Goal: Communication & Community: Connect with others

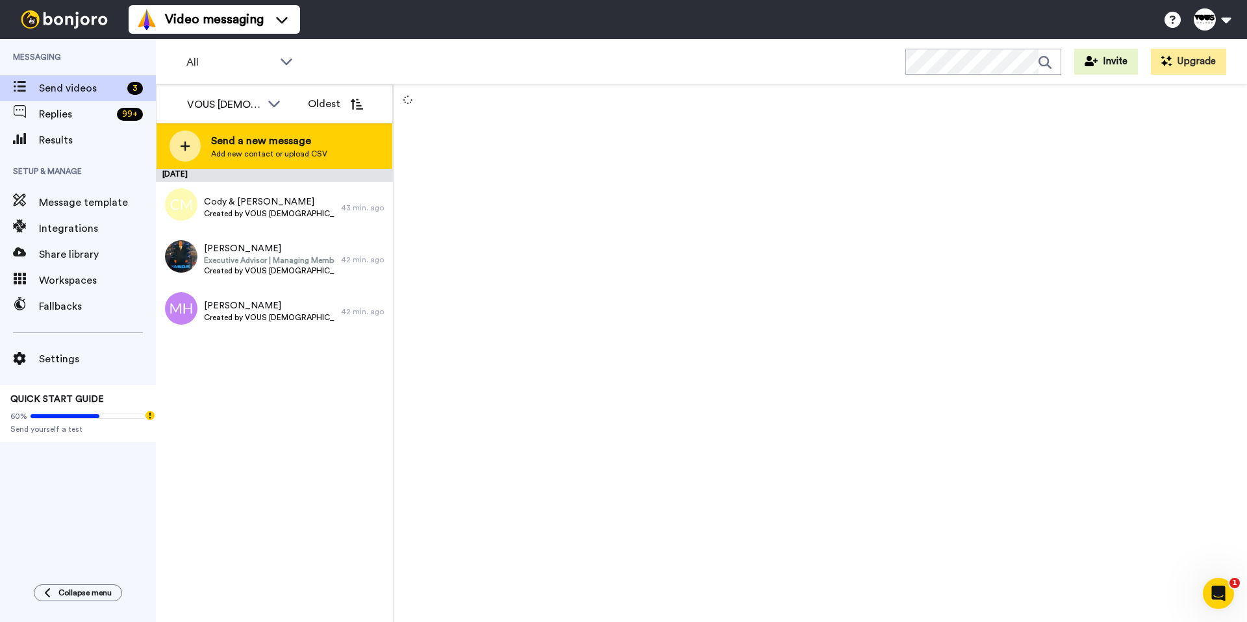
click at [182, 138] on div at bounding box center [185, 146] width 31 height 31
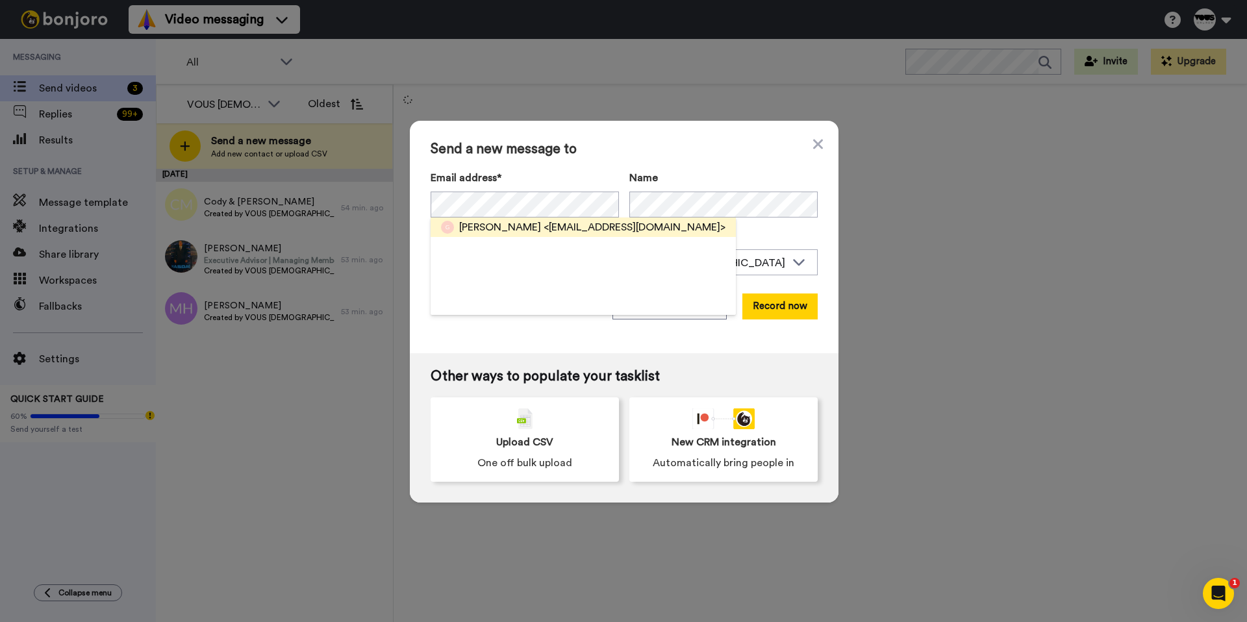
click at [521, 222] on span "[PERSON_NAME]" at bounding box center [500, 228] width 82 height 16
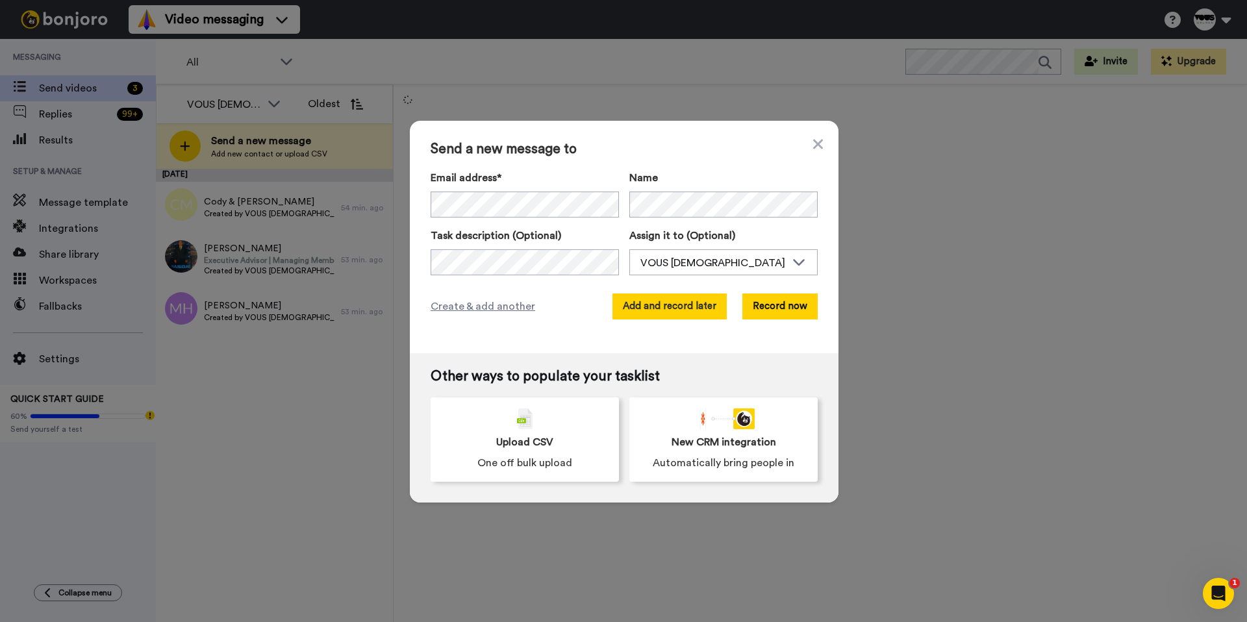
click at [652, 309] on button "Add and record later" at bounding box center [670, 307] width 114 height 26
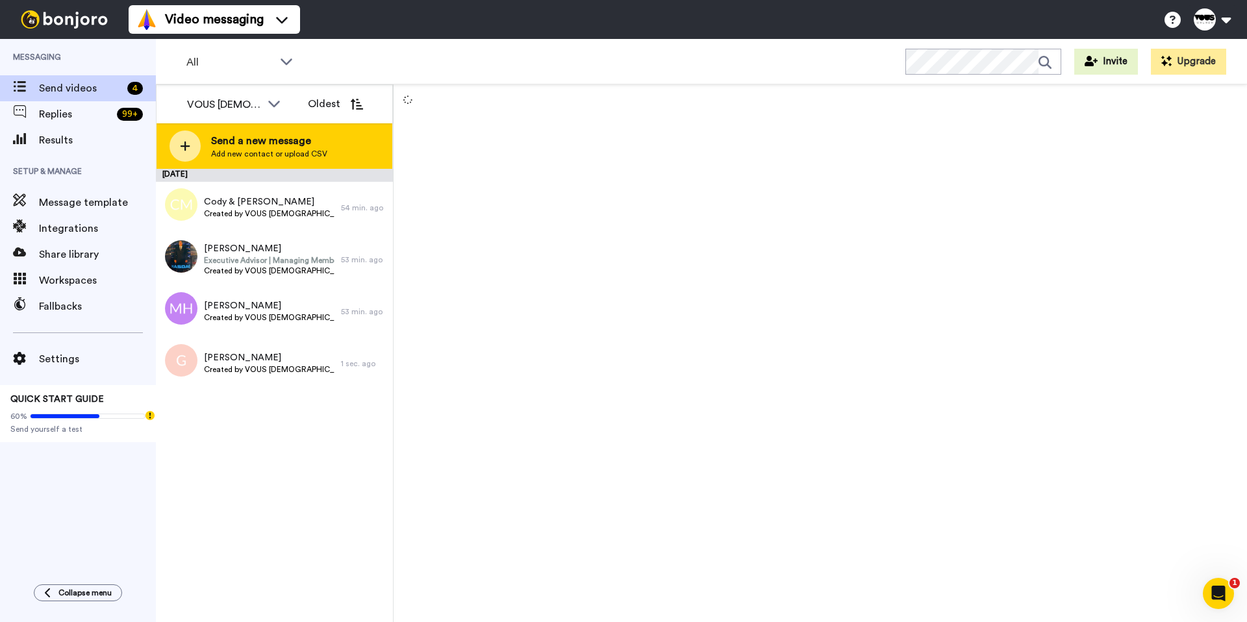
click at [183, 151] on icon at bounding box center [185, 146] width 10 height 12
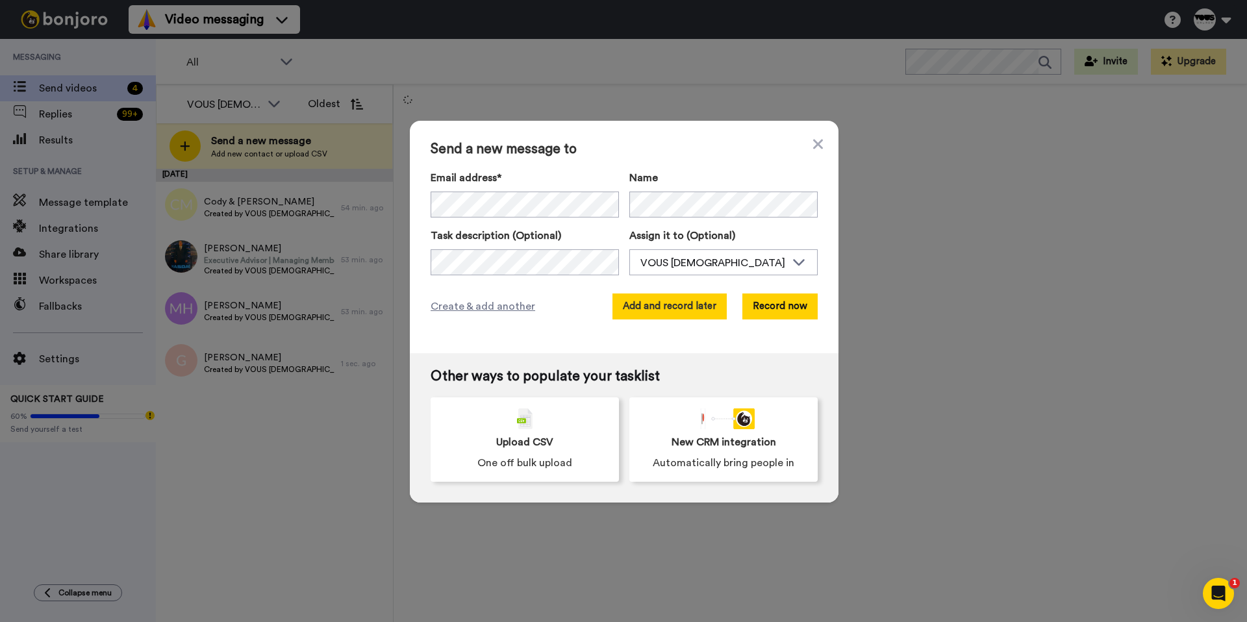
click at [696, 301] on button "Add and record later" at bounding box center [670, 307] width 114 height 26
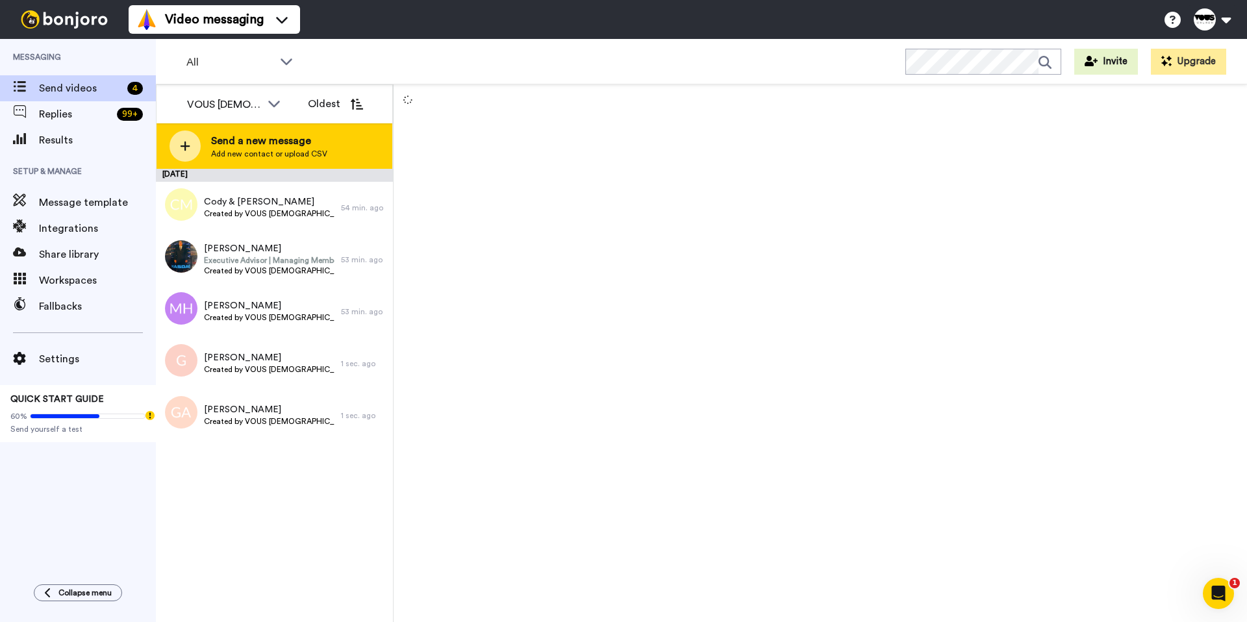
click at [190, 143] on icon at bounding box center [185, 146] width 10 height 12
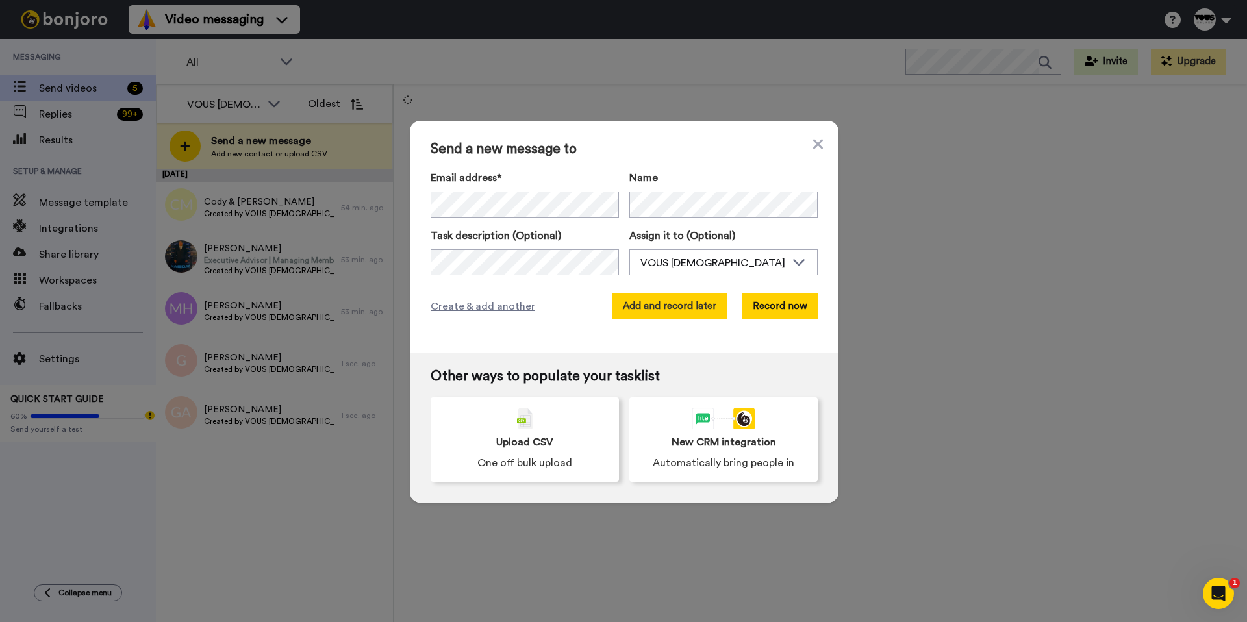
click at [682, 311] on button "Add and record later" at bounding box center [670, 307] width 114 height 26
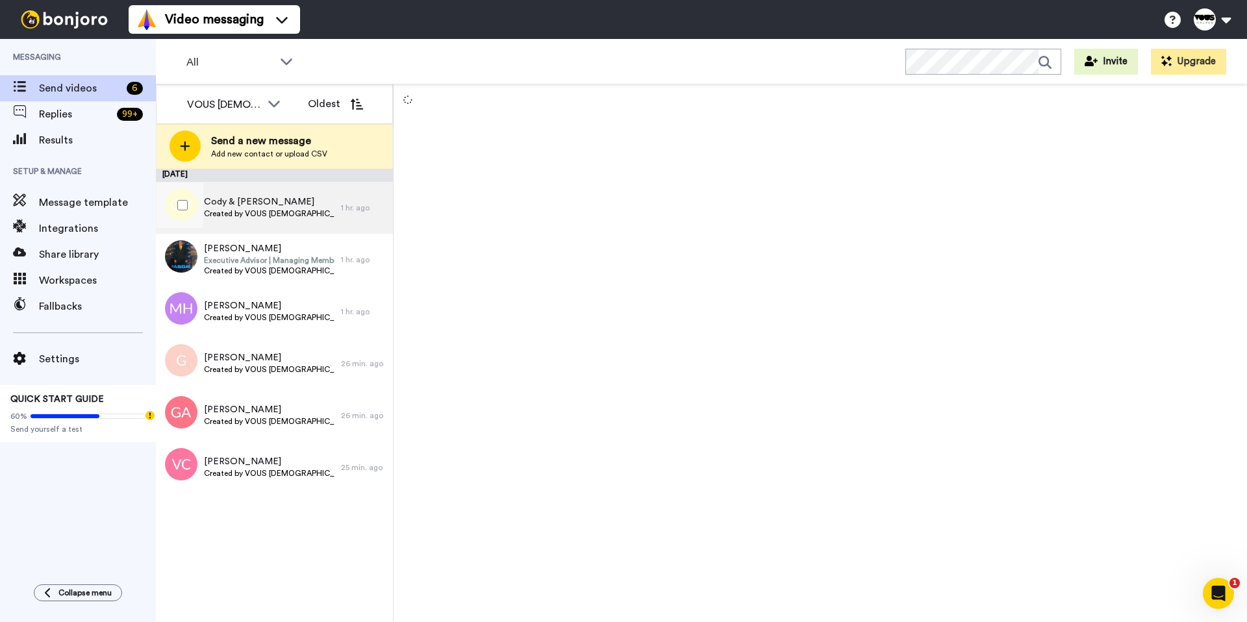
click at [210, 212] on span "Created by VOUS [DEMOGRAPHIC_DATA]" at bounding box center [269, 214] width 131 height 10
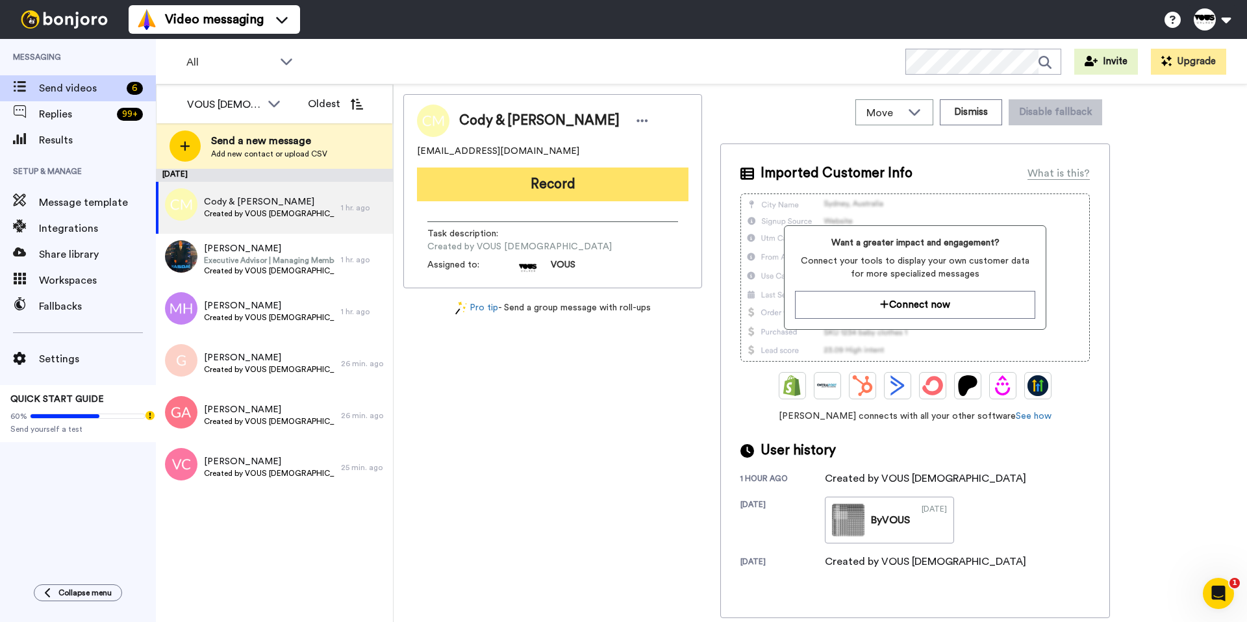
click at [578, 175] on button "Record" at bounding box center [553, 185] width 272 height 34
